Goal: Task Accomplishment & Management: Manage account settings

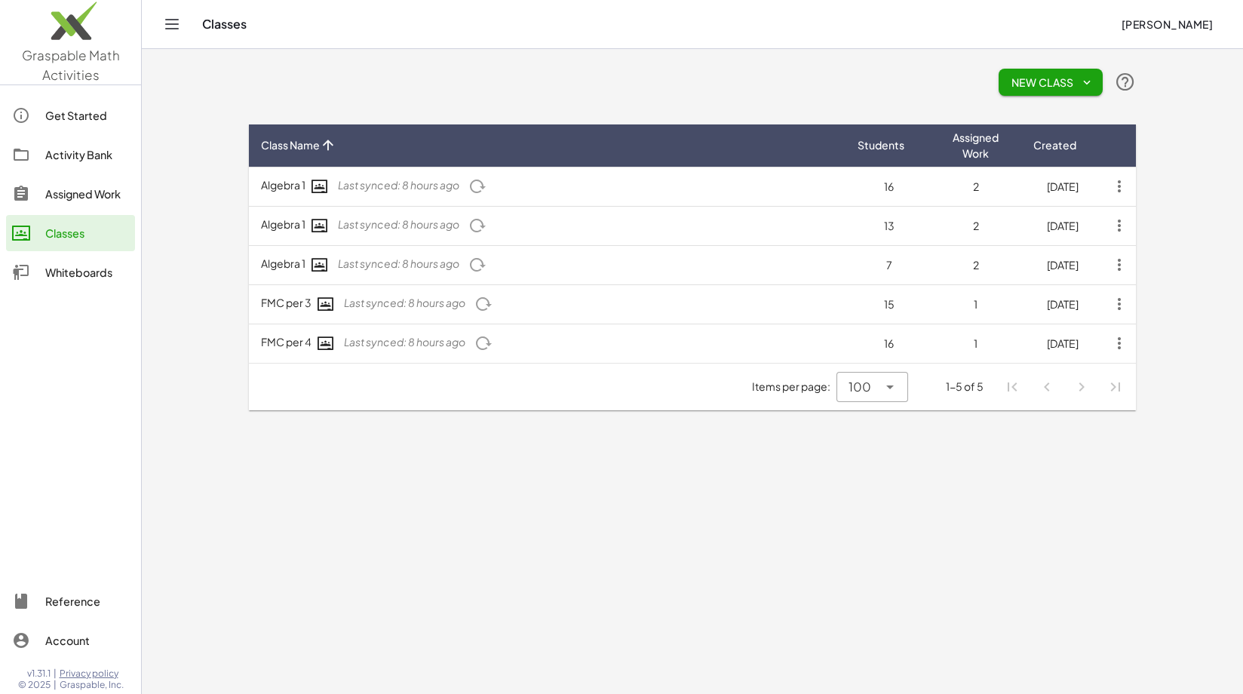
click at [433, 78] on div "New Class" at bounding box center [692, 82] width 887 height 48
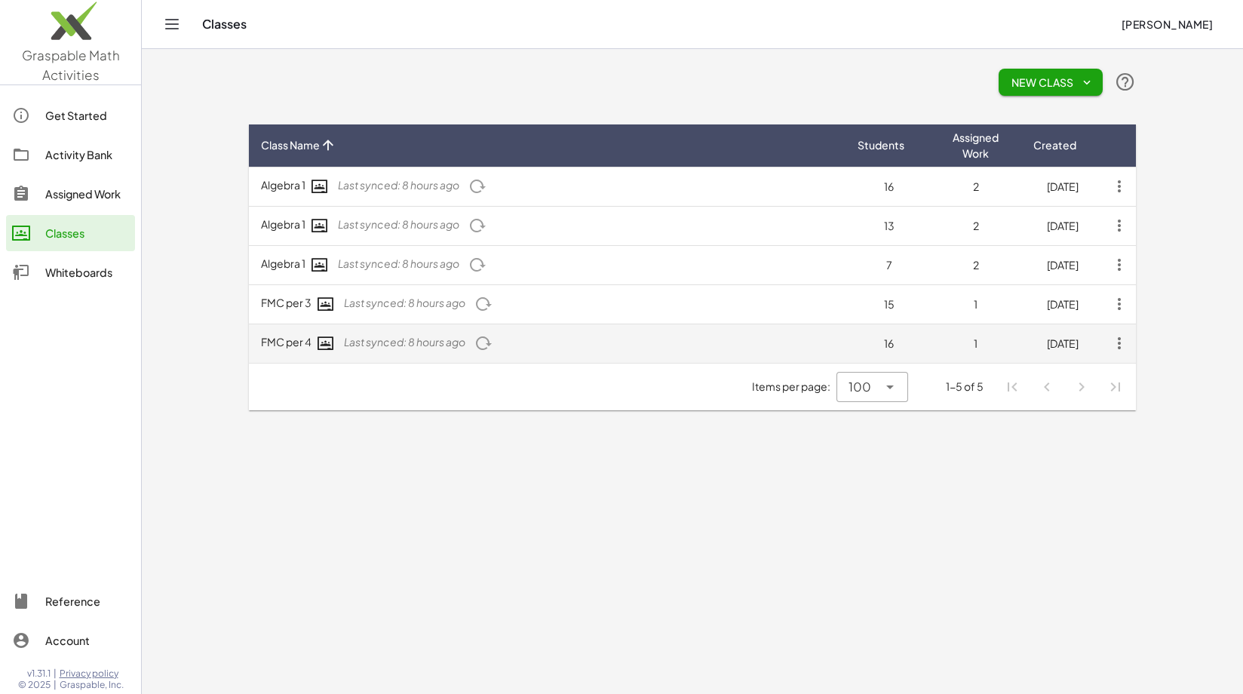
click at [487, 343] on icon "button" at bounding box center [484, 343] width 18 height 18
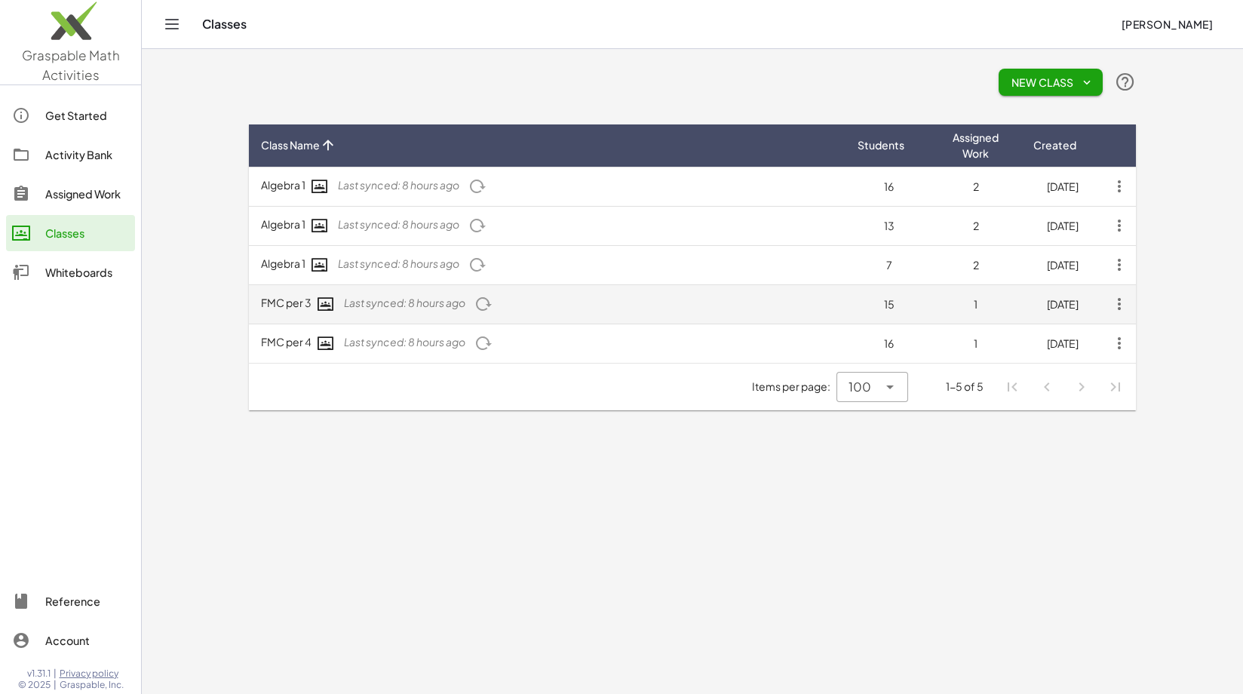
click at [487, 307] on body "Graspable Math Activities Get Started Activity Bank Assigned Work Classes White…" at bounding box center [621, 347] width 1243 height 694
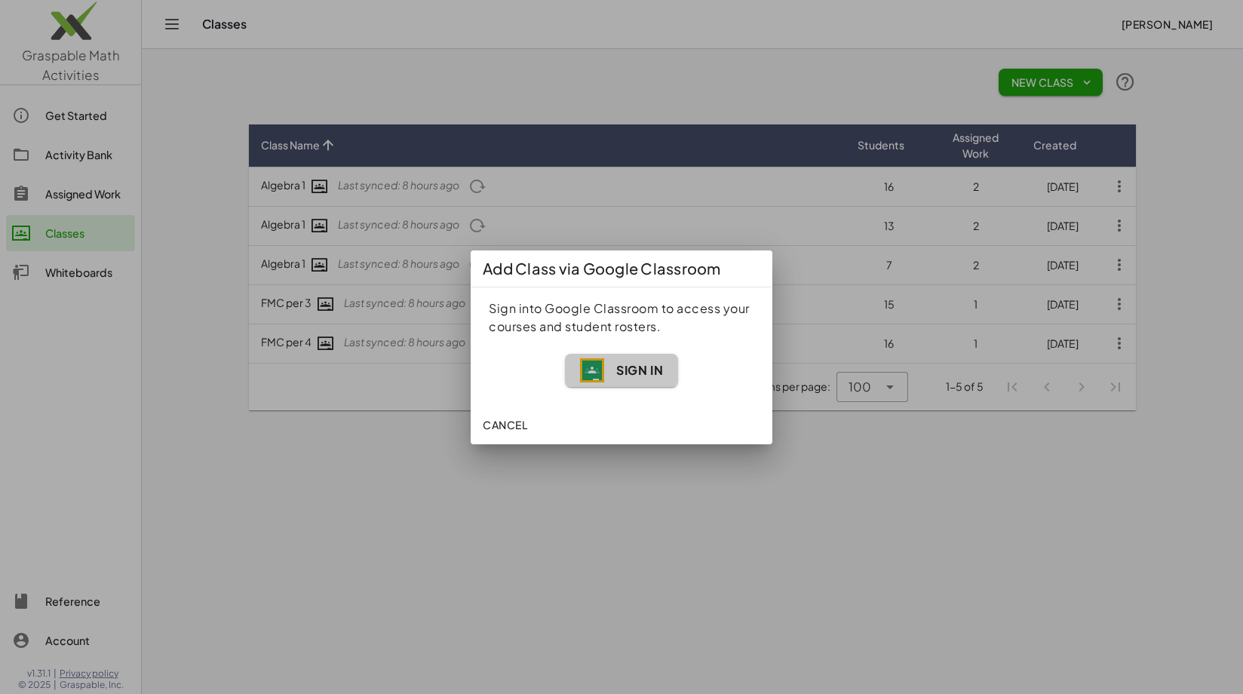
click at [637, 367] on span "Sign In" at bounding box center [639, 370] width 47 height 16
click at [625, 376] on span "Sign In" at bounding box center [639, 370] width 47 height 16
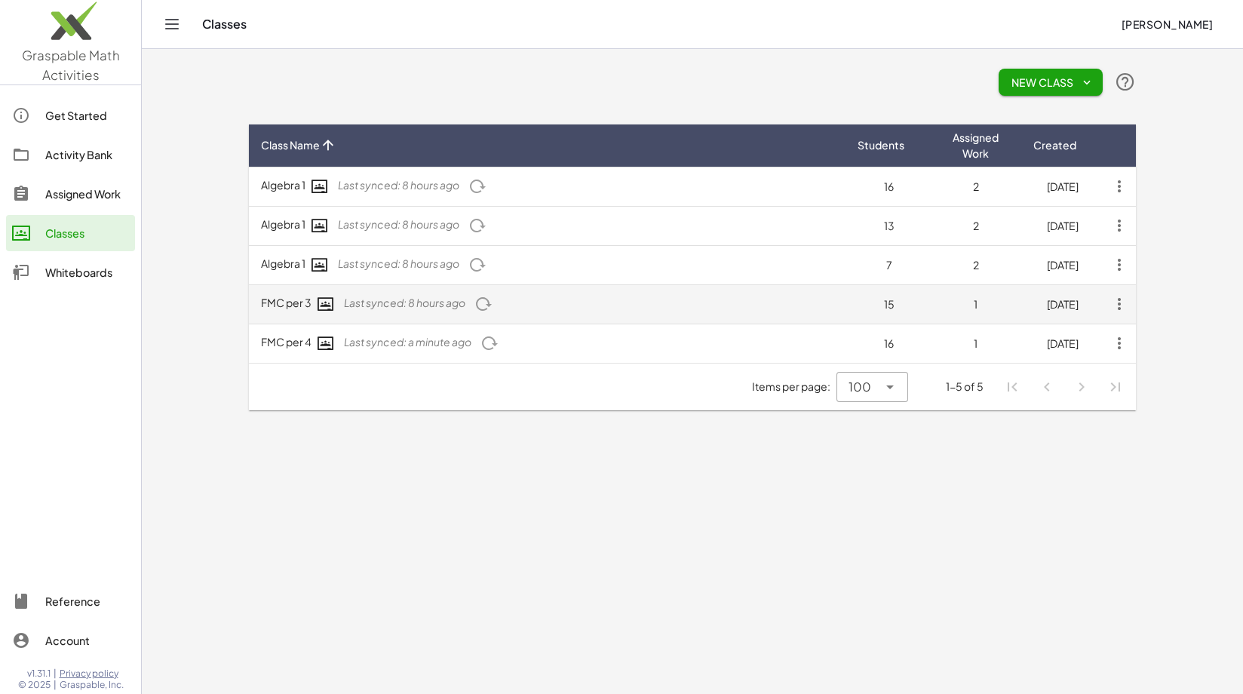
click at [487, 309] on icon "button" at bounding box center [484, 304] width 18 height 18
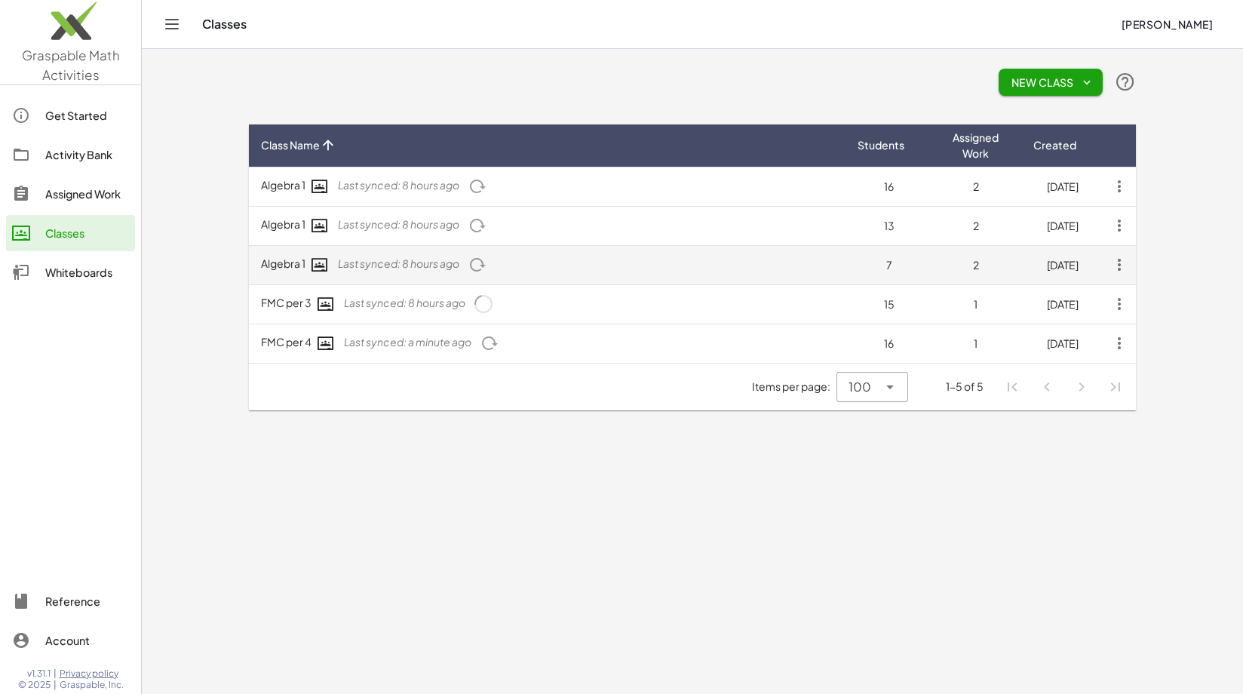
click at [478, 262] on icon "button" at bounding box center [477, 265] width 18 height 18
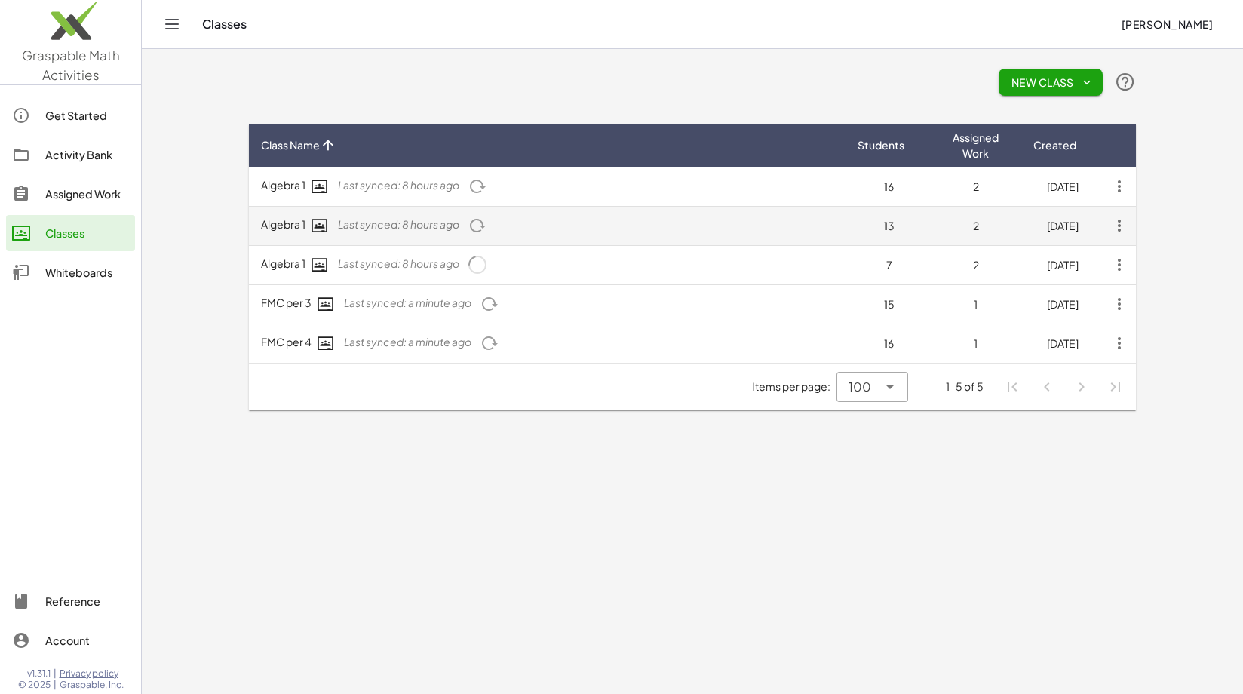
click at [481, 226] on icon "button" at bounding box center [477, 226] width 18 height 18
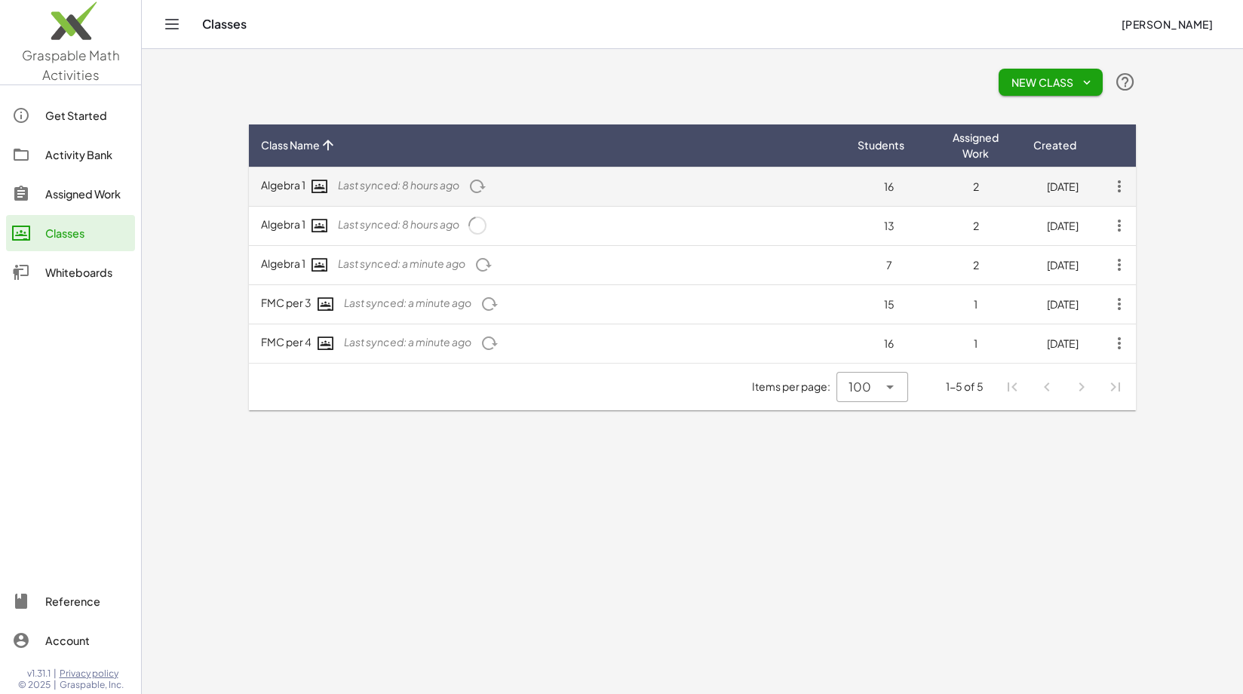
click at [478, 191] on icon "button" at bounding box center [477, 186] width 18 height 18
click at [1120, 188] on icon "button" at bounding box center [1119, 186] width 27 height 27
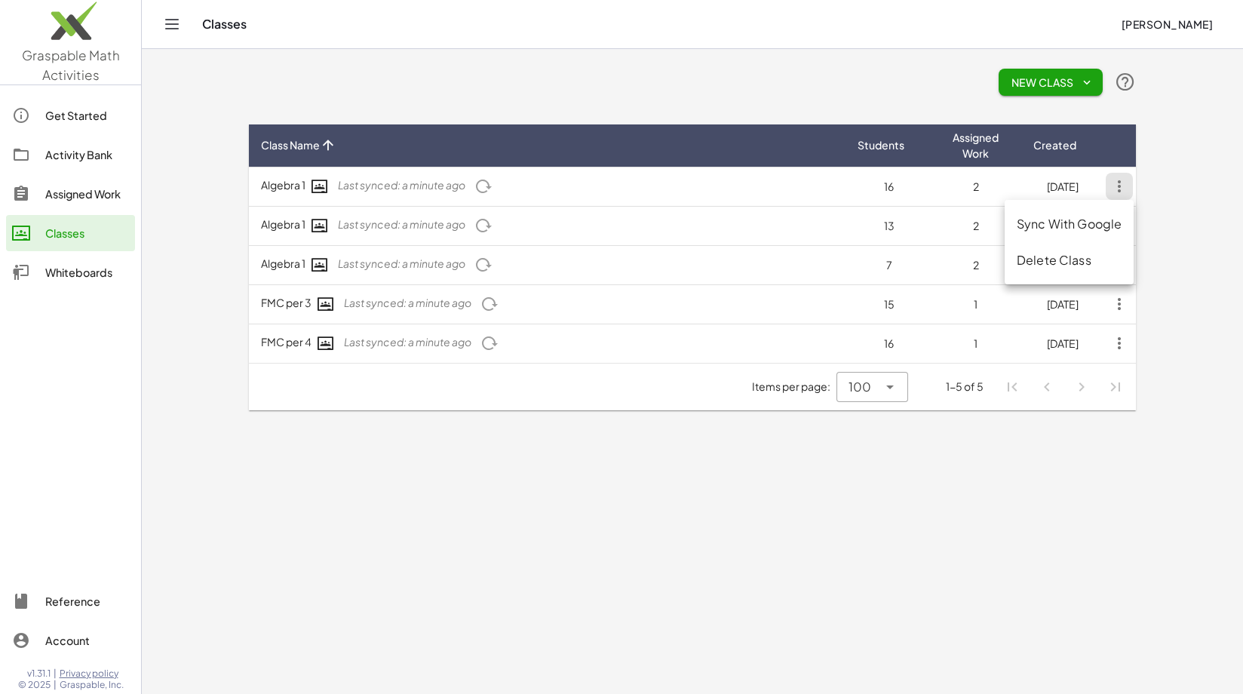
click at [671, 88] on div "New Class" at bounding box center [692, 82] width 887 height 48
